Goal: Task Accomplishment & Management: Use online tool/utility

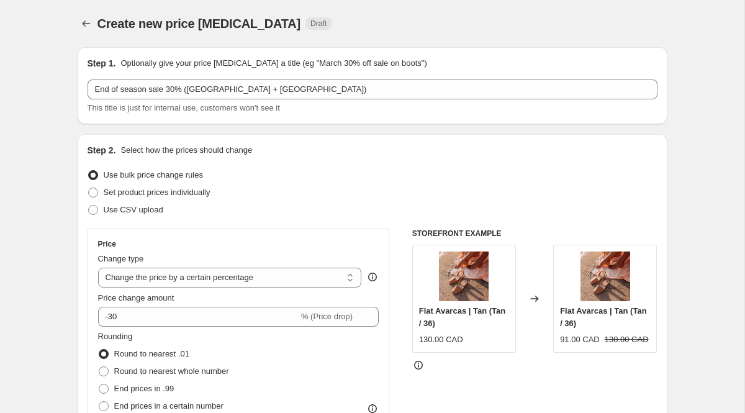
select select "percentage"
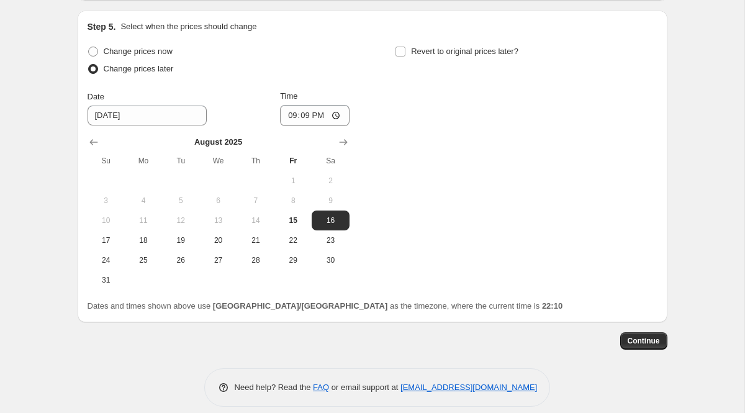
click at [121, 55] on span "Change prices now" at bounding box center [138, 51] width 69 height 9
click at [89, 47] on input "Change prices now" at bounding box center [88, 47] width 1 height 1
radio input "true"
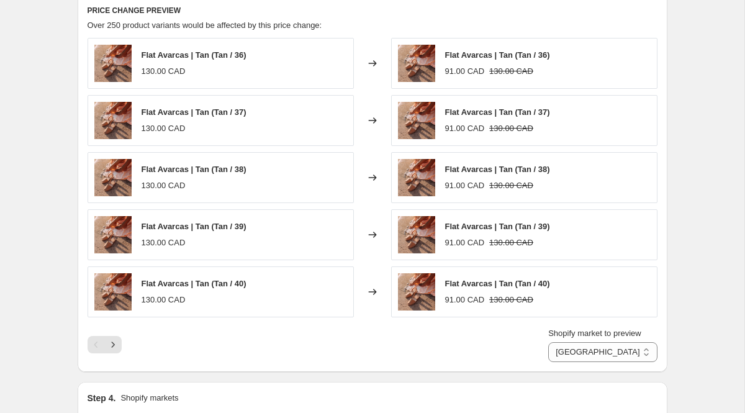
scroll to position [700, 0]
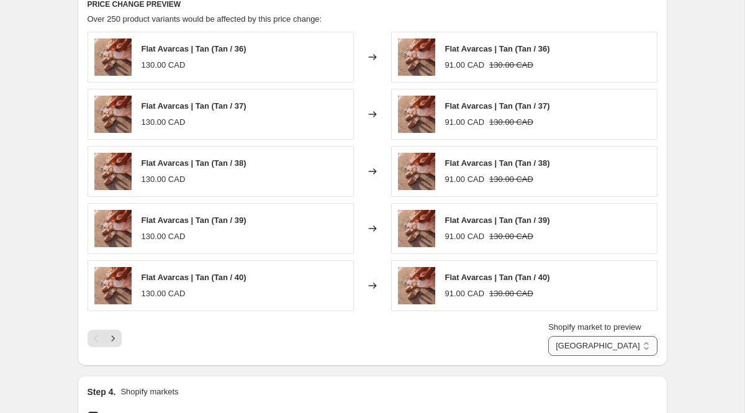
click at [575, 348] on select "Canada [GEOGRAPHIC_DATA]" at bounding box center [602, 346] width 109 height 20
select select "34630008999"
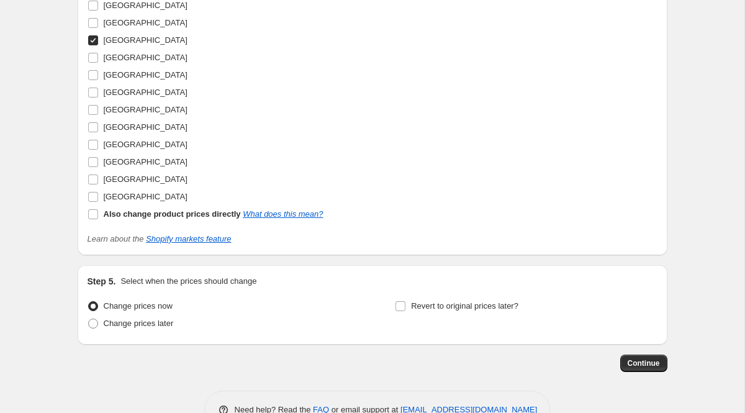
scroll to position [1352, 0]
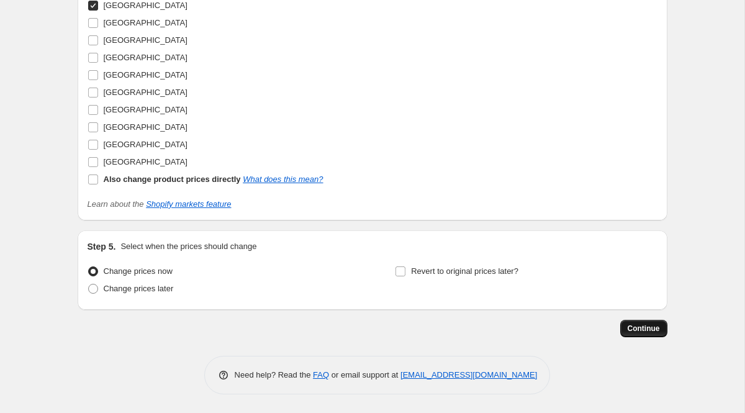
click at [631, 327] on span "Continue" at bounding box center [644, 328] width 32 height 10
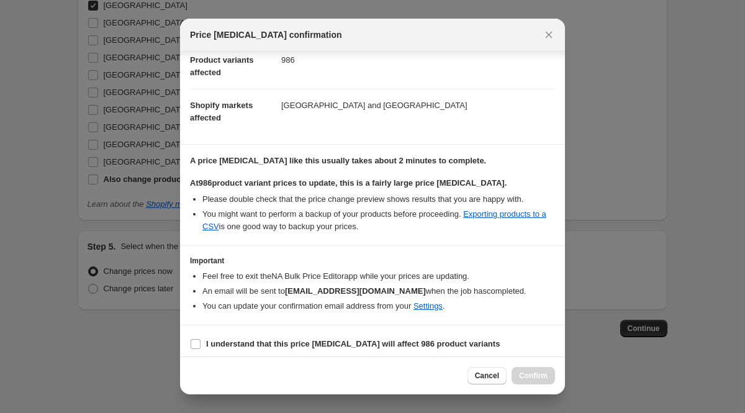
scroll to position [147, 0]
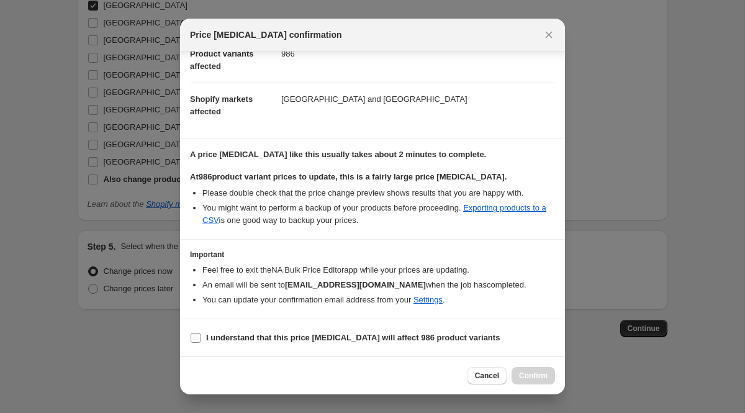
click at [196, 339] on input "I understand that this price [MEDICAL_DATA] will affect 986 product variants" at bounding box center [196, 338] width 10 height 10
checkbox input "true"
click at [546, 374] on span "Confirm" at bounding box center [533, 376] width 29 height 10
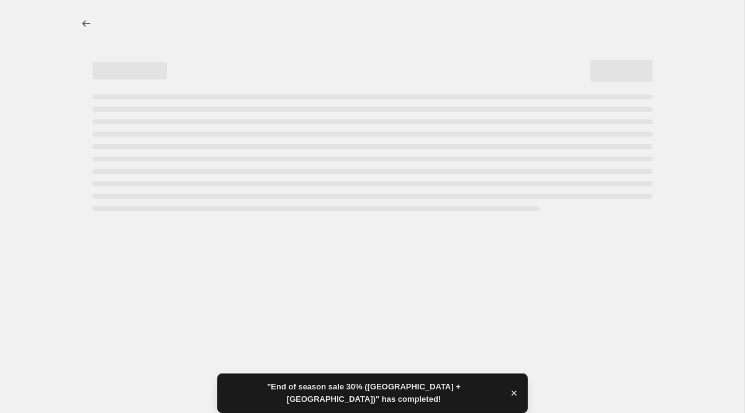
select select "percentage"
select select "34630008999"
